Goal: Transaction & Acquisition: Purchase product/service

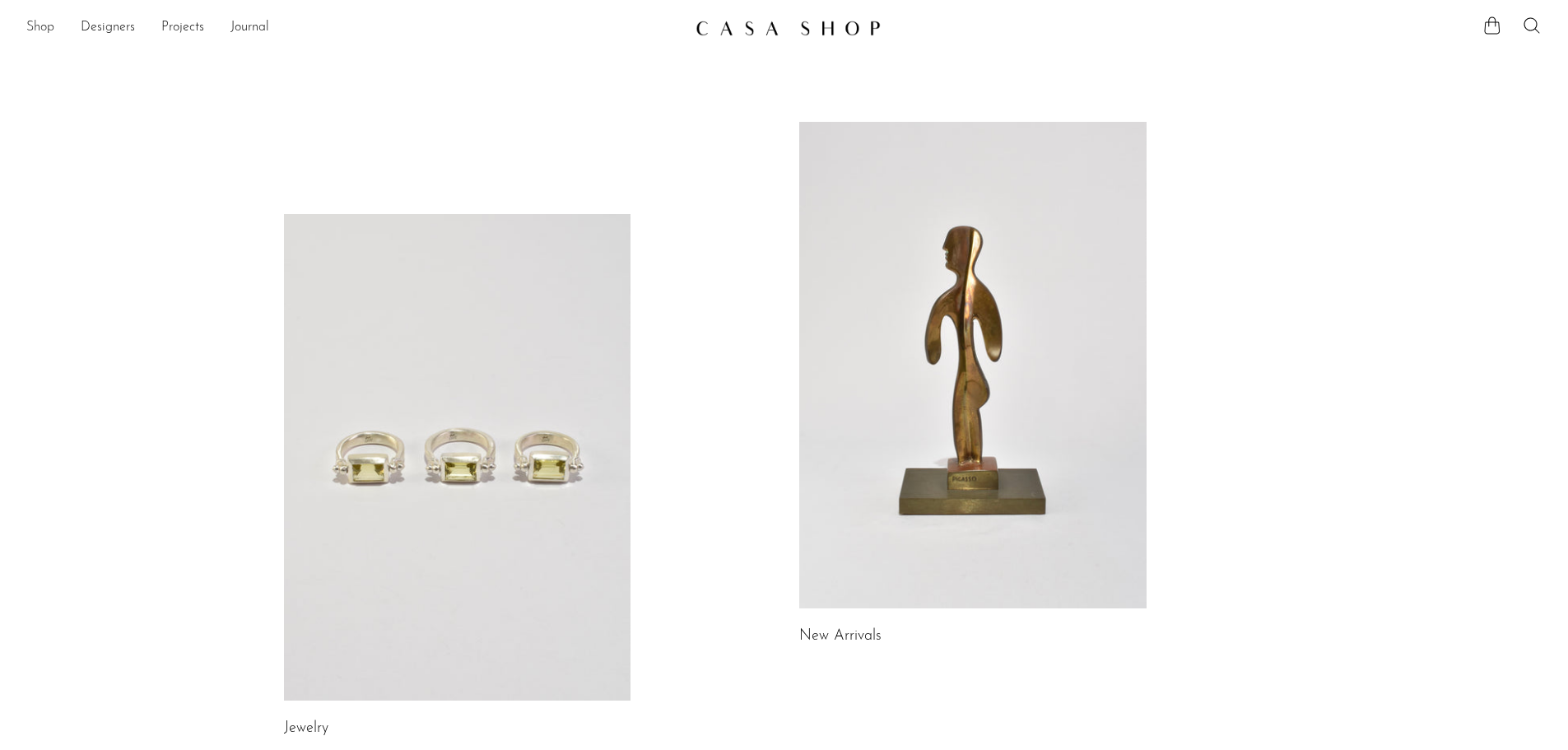
click at [35, 30] on link "Shop" at bounding box center [40, 27] width 28 height 22
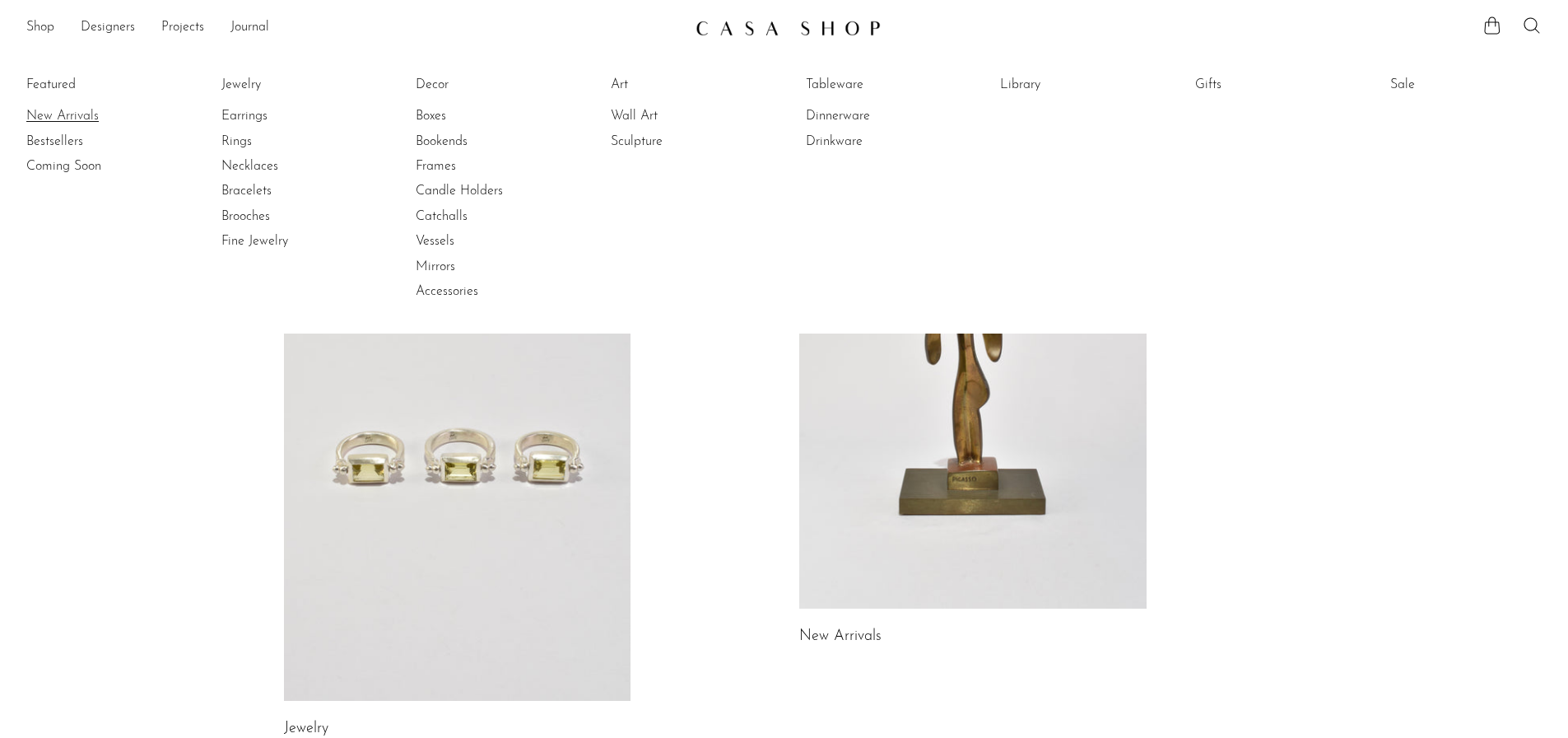
click at [58, 121] on link "New Arrivals" at bounding box center [88, 115] width 123 height 18
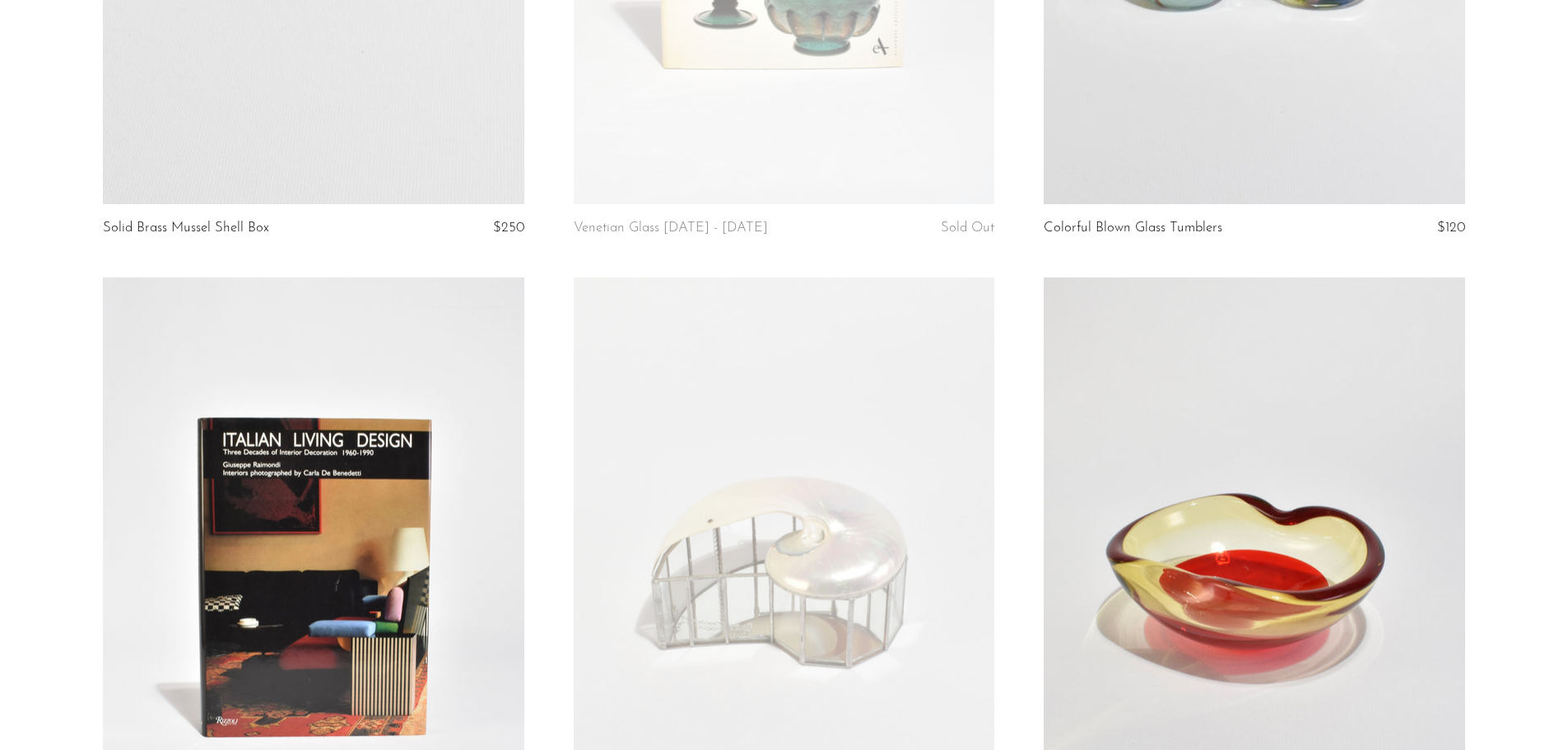
scroll to position [1211, 0]
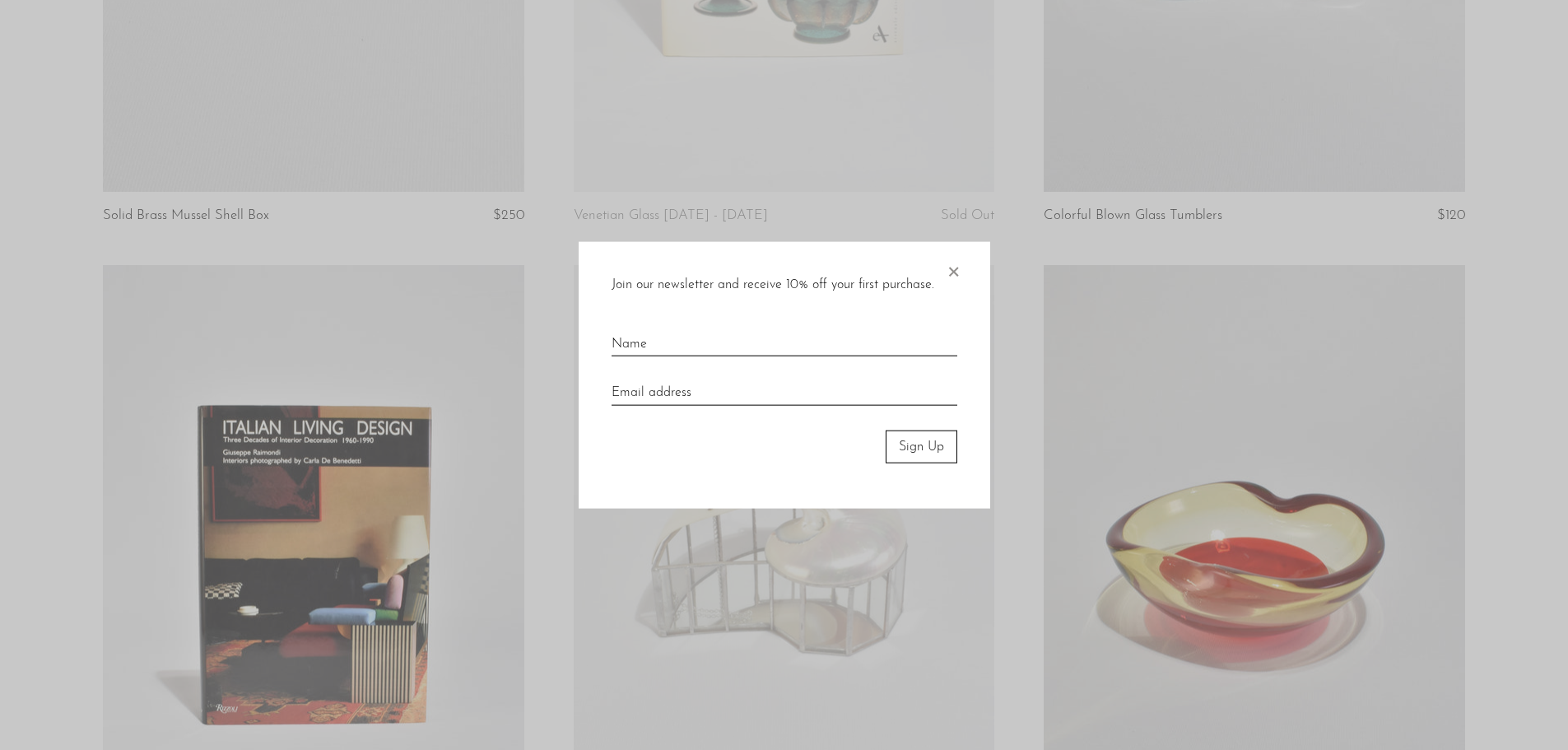
click at [950, 271] on span "×" at bounding box center [954, 267] width 17 height 52
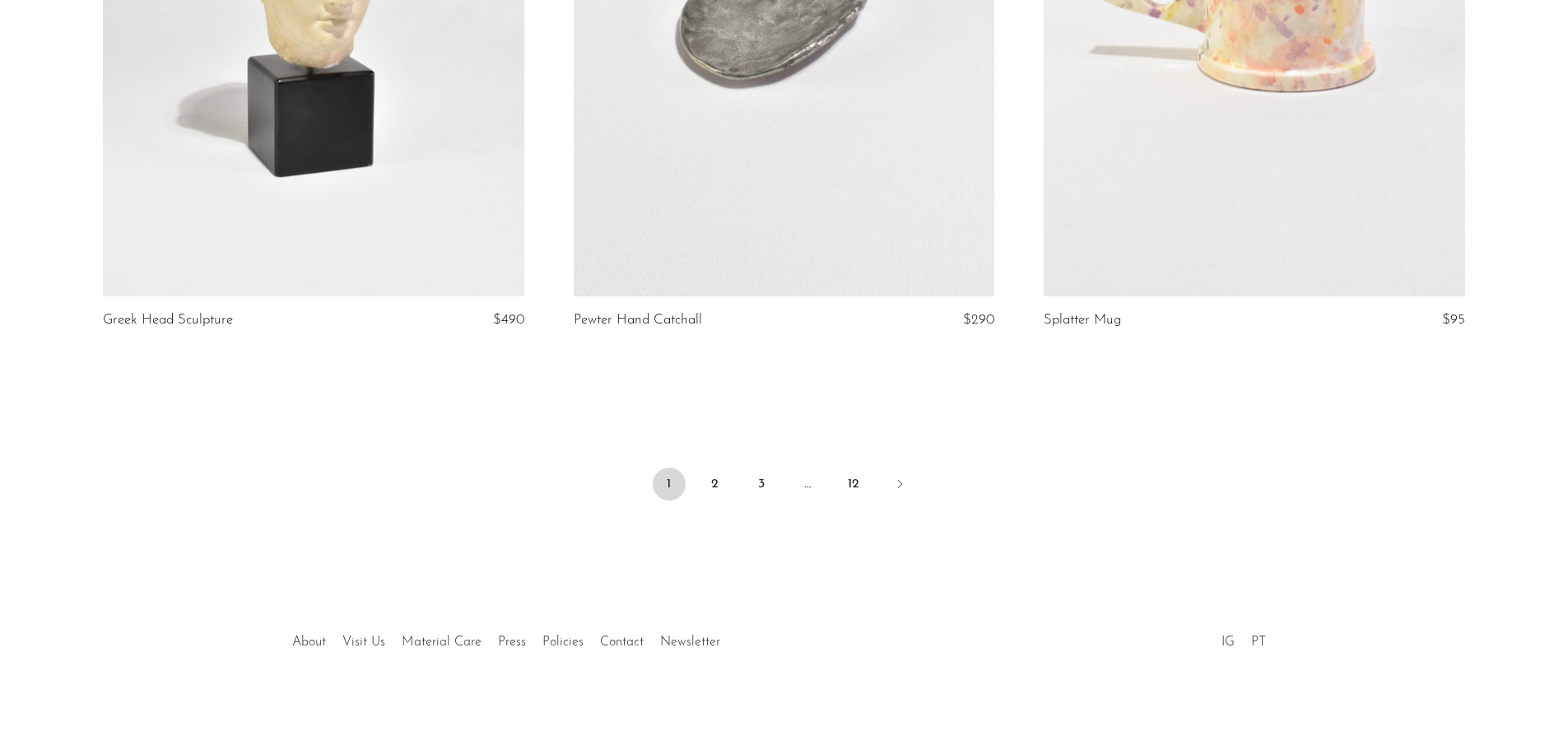
scroll to position [7733, 0]
click at [713, 484] on link "2" at bounding box center [715, 483] width 33 height 33
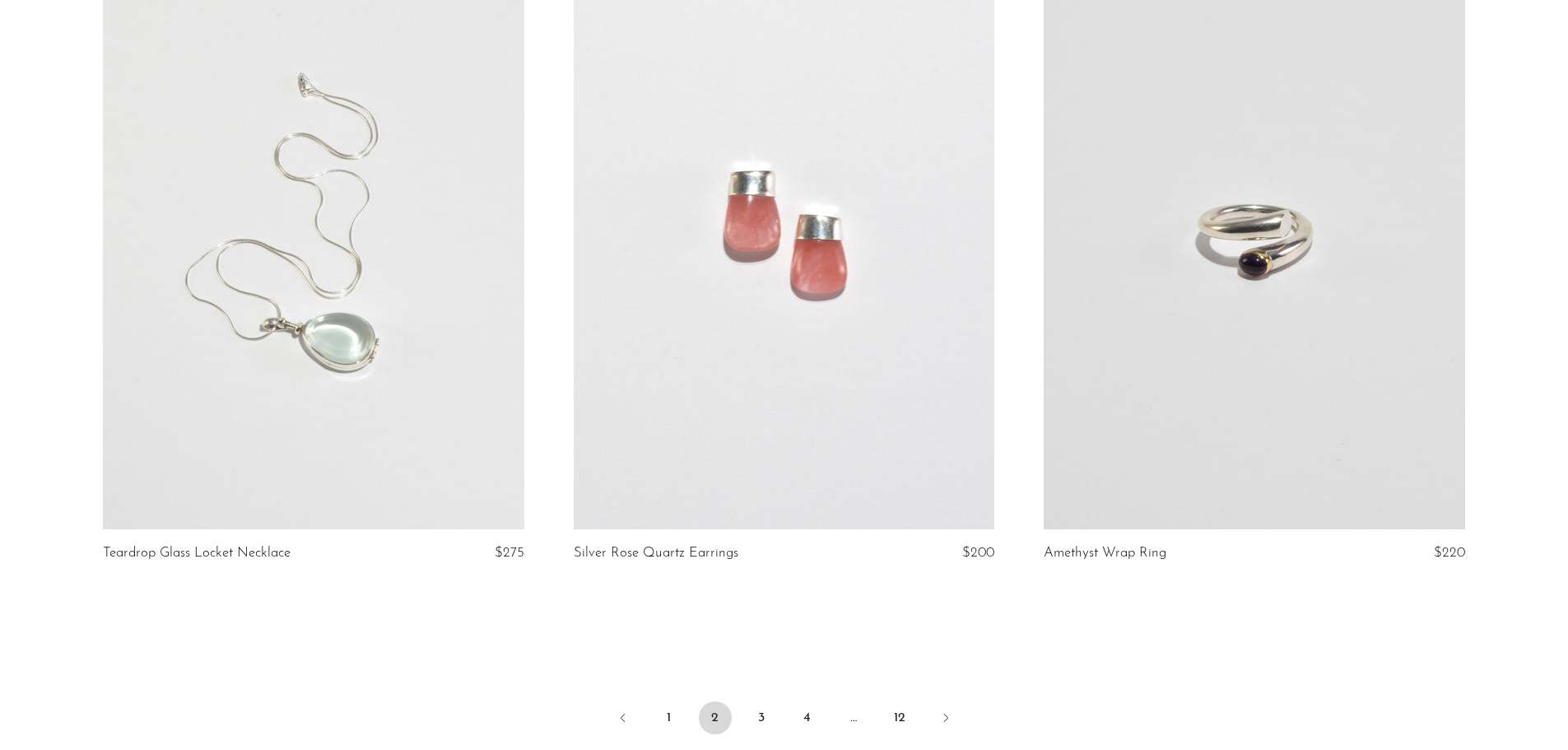
scroll to position [7642, 0]
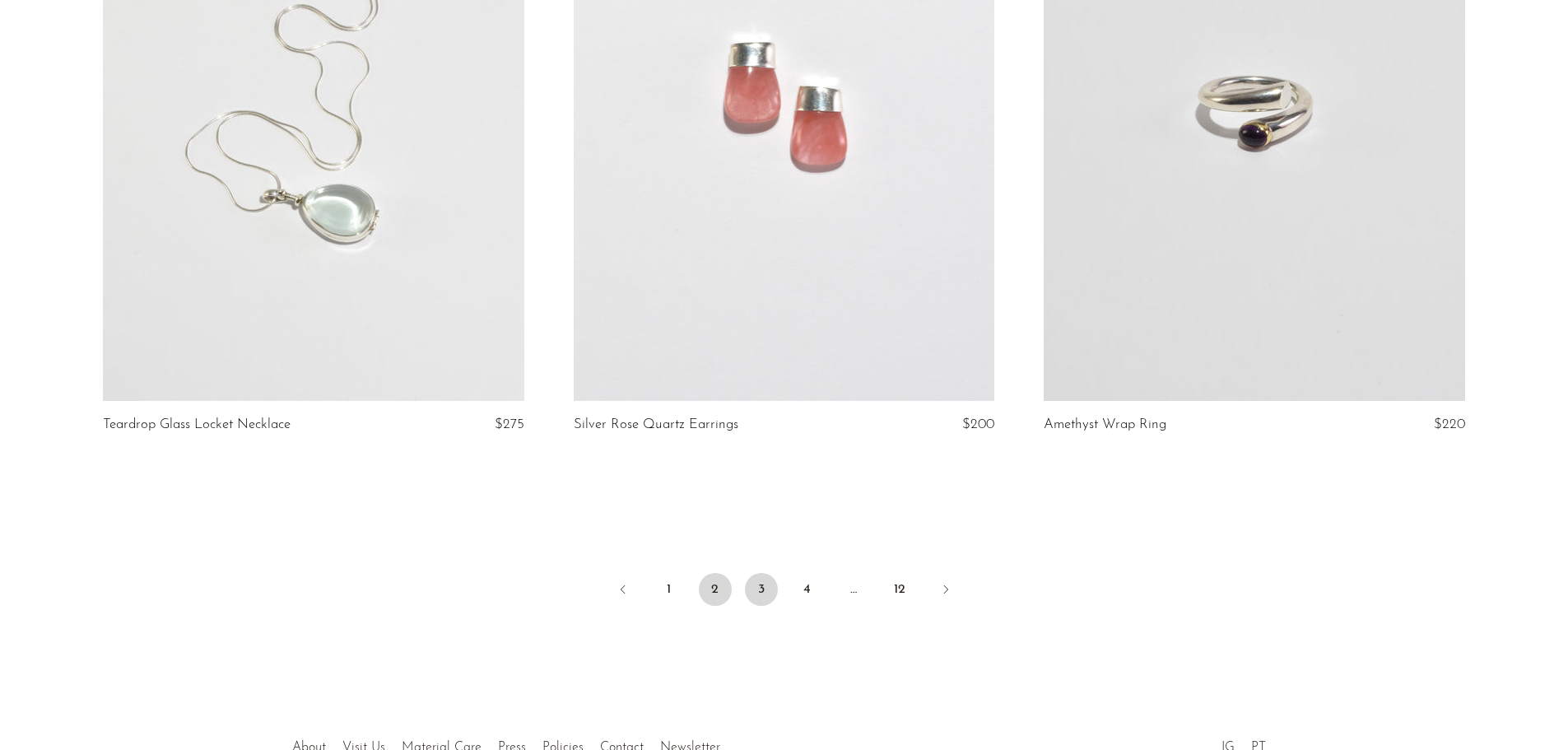
click at [764, 576] on link "3" at bounding box center [761, 589] width 33 height 33
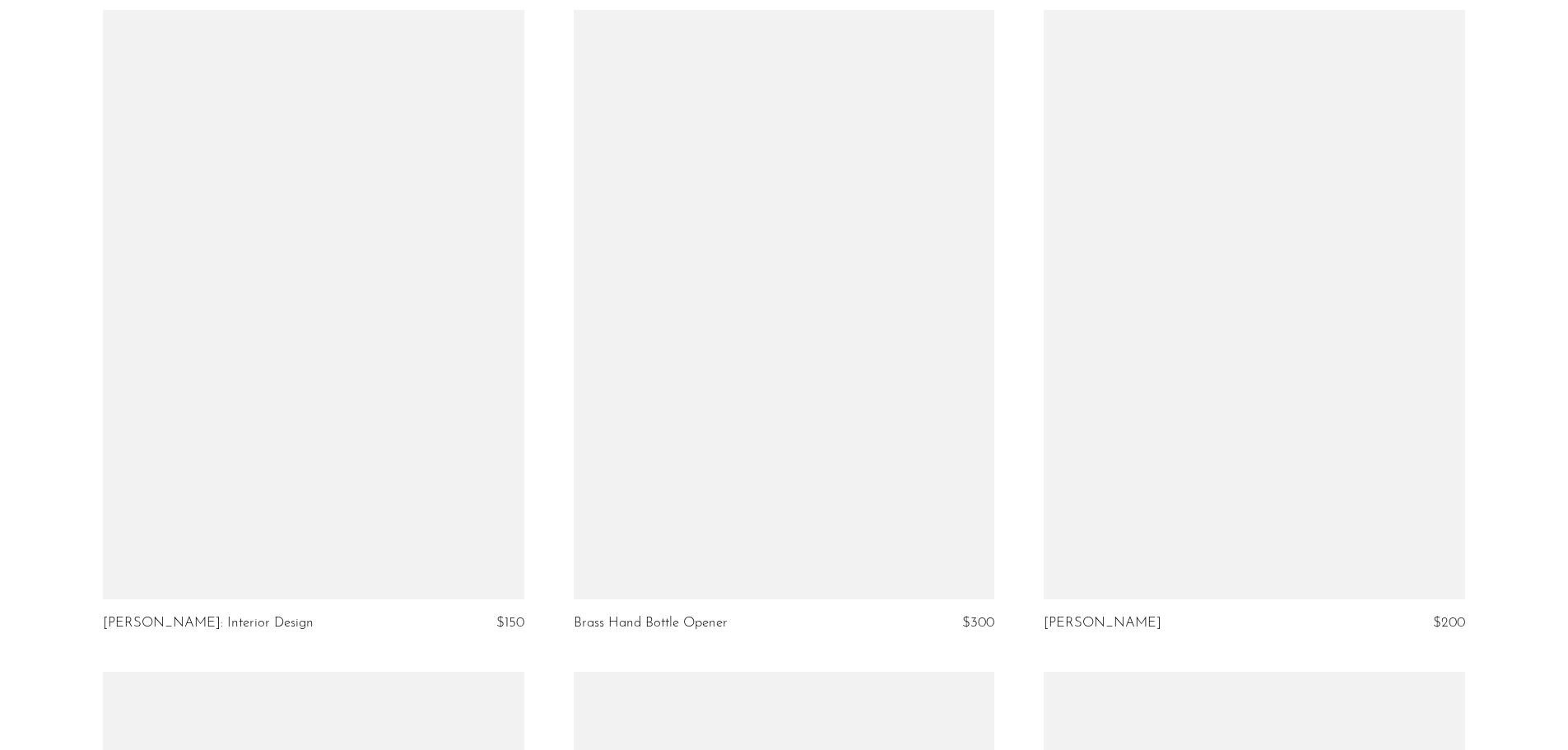
scroll to position [4118, 0]
